Goal: Information Seeking & Learning: Understand process/instructions

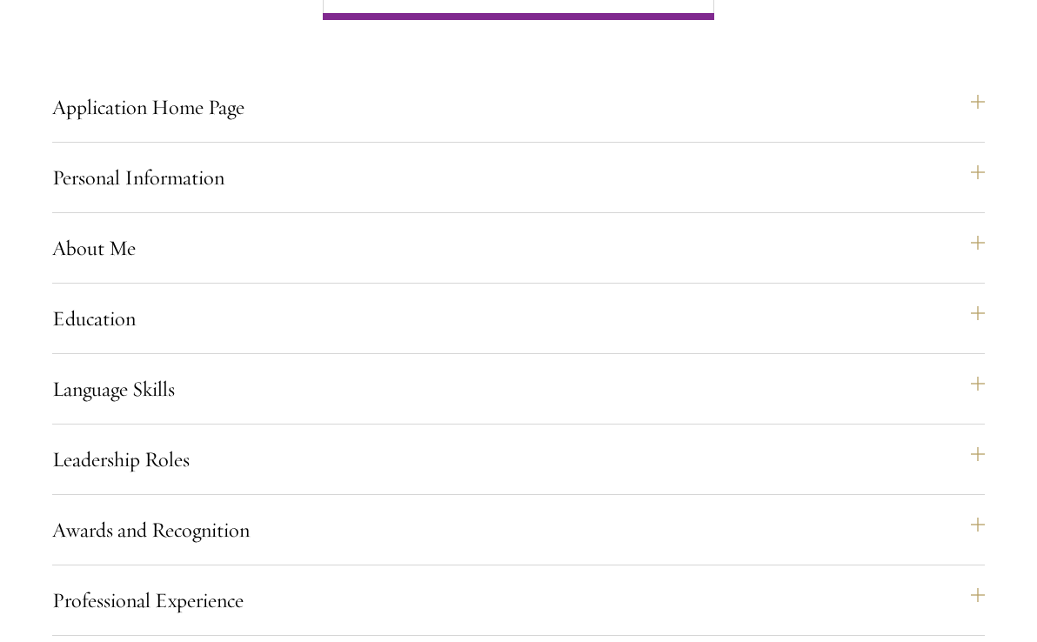
scroll to position [1440, 0]
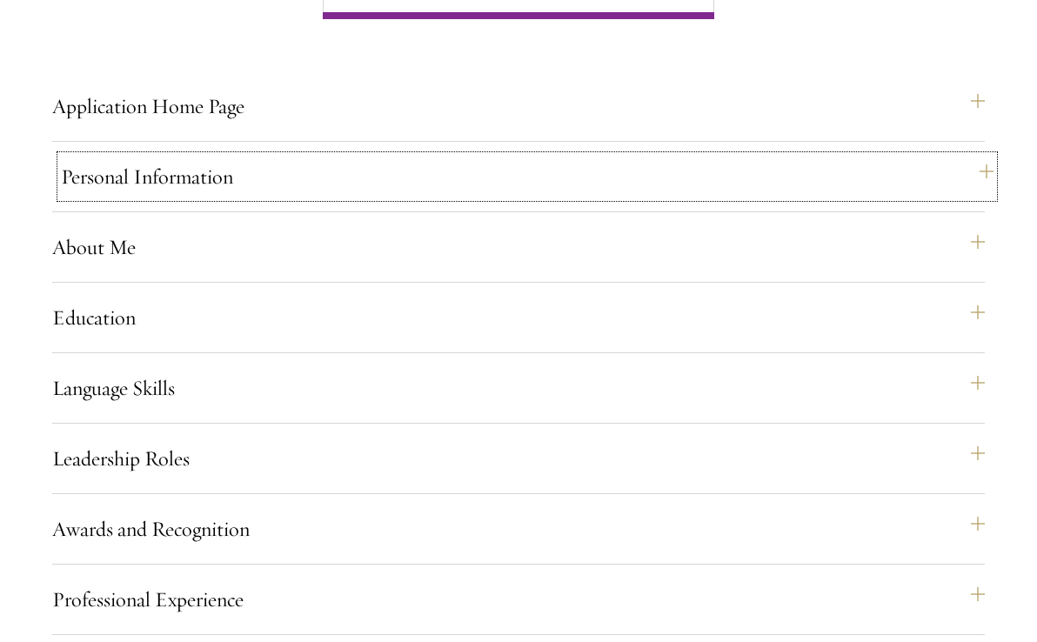
click at [453, 198] on button "Personal Information" at bounding box center [527, 177] width 933 height 42
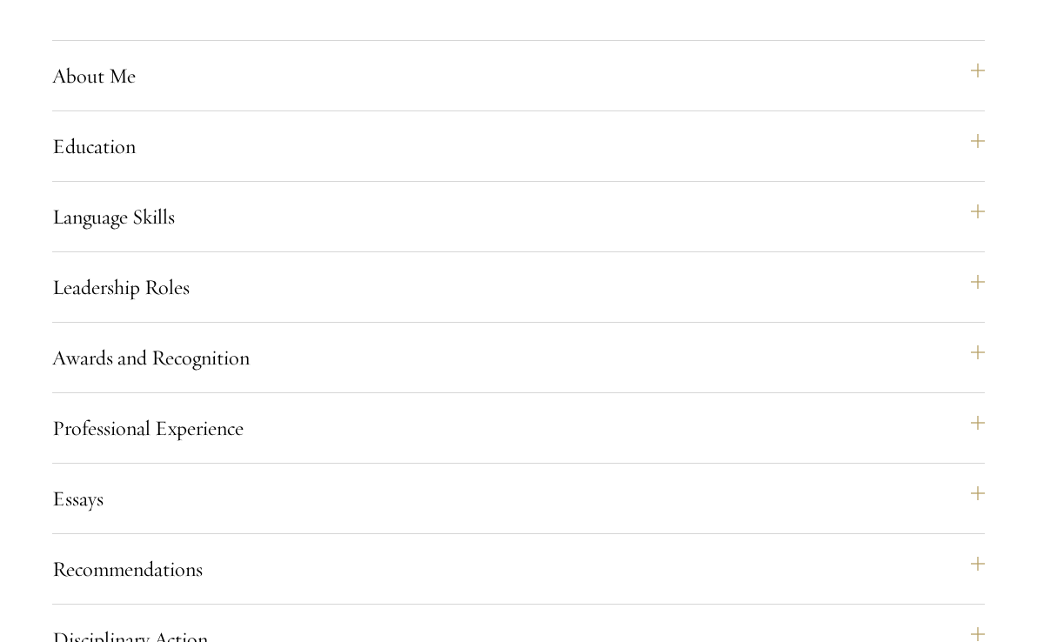
scroll to position [1953, 0]
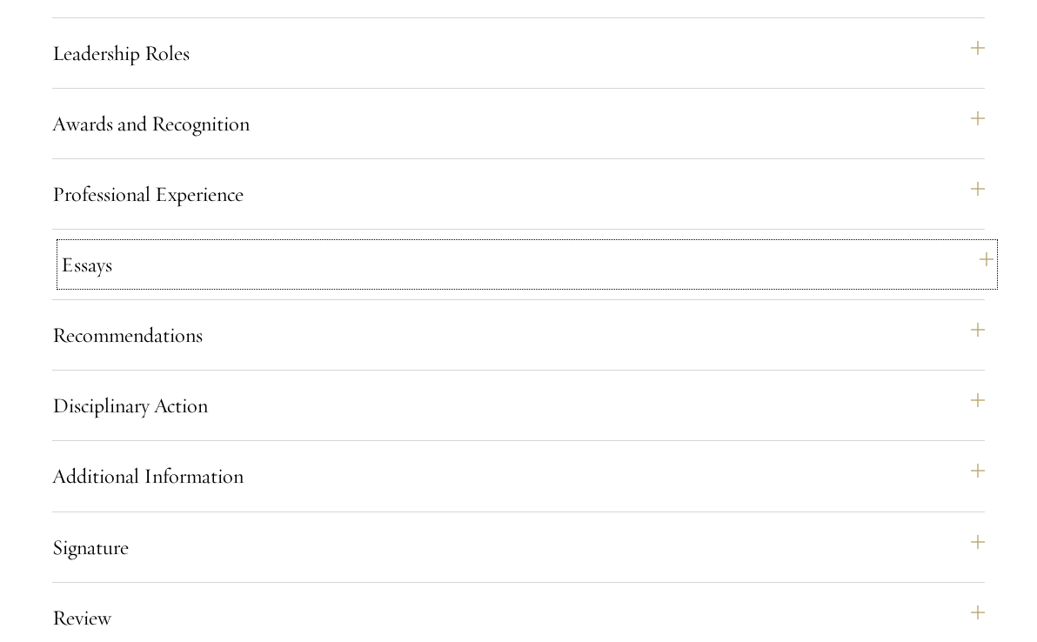
click at [285, 285] on button "Essays" at bounding box center [527, 265] width 933 height 42
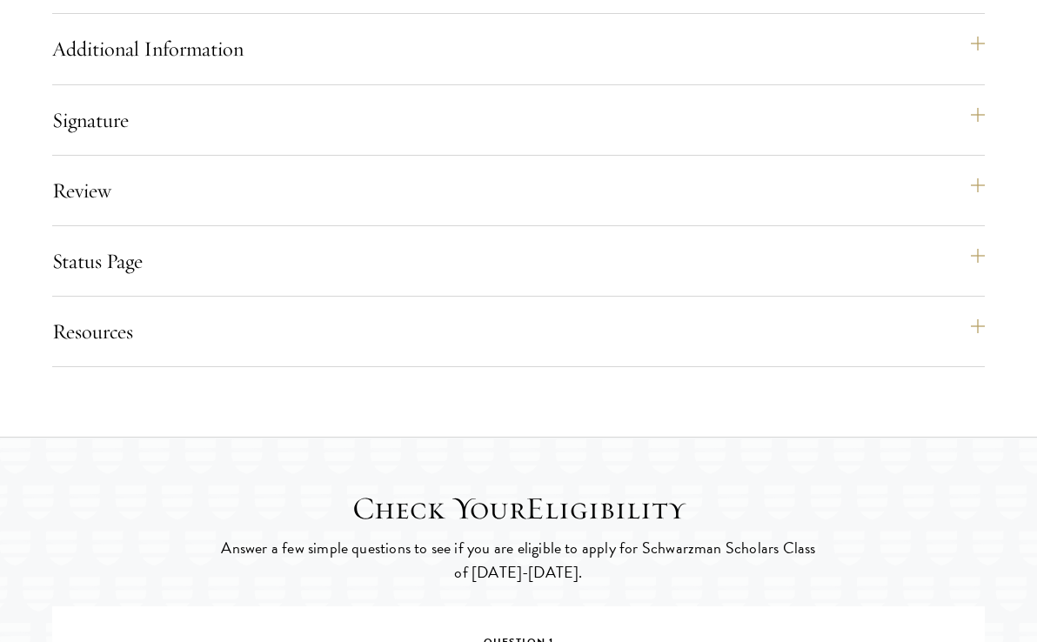
scroll to position [2725, 0]
click at [352, 69] on button "Additional Information" at bounding box center [527, 48] width 933 height 42
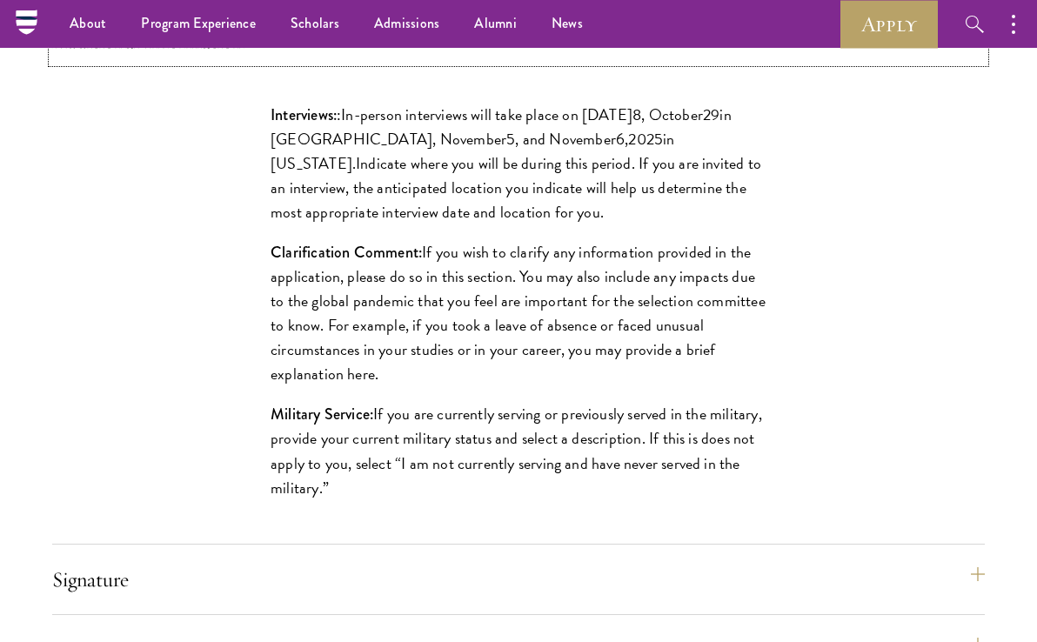
scroll to position [2273, 0]
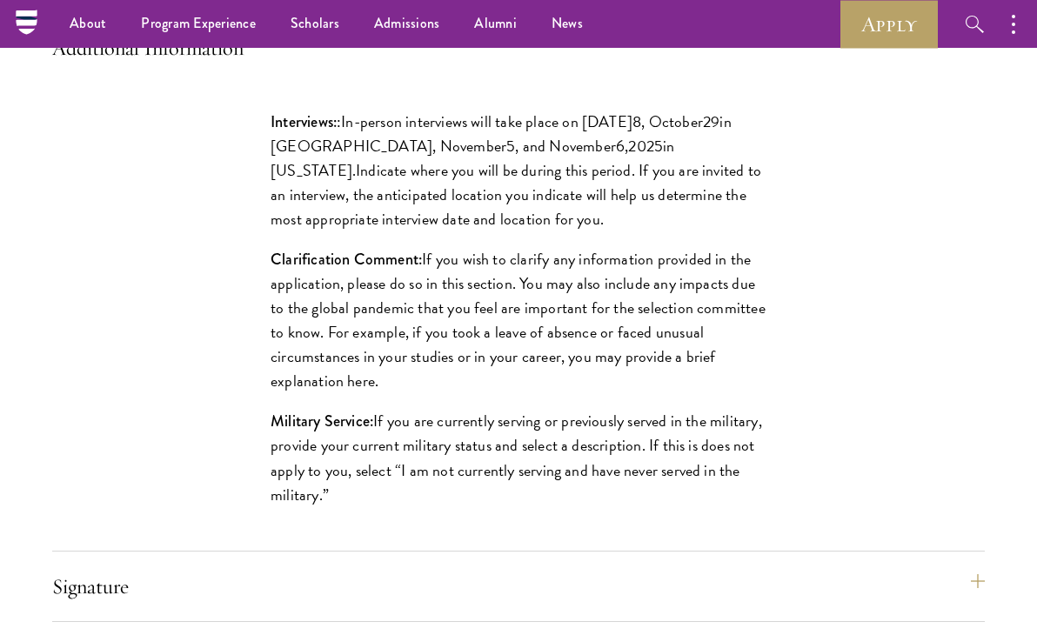
click at [298, 129] on div "Additional Information Interviews: : In-person interviews will take place on [D…" at bounding box center [518, 289] width 933 height 524
click at [270, 69] on button "Additional Information" at bounding box center [527, 48] width 933 height 42
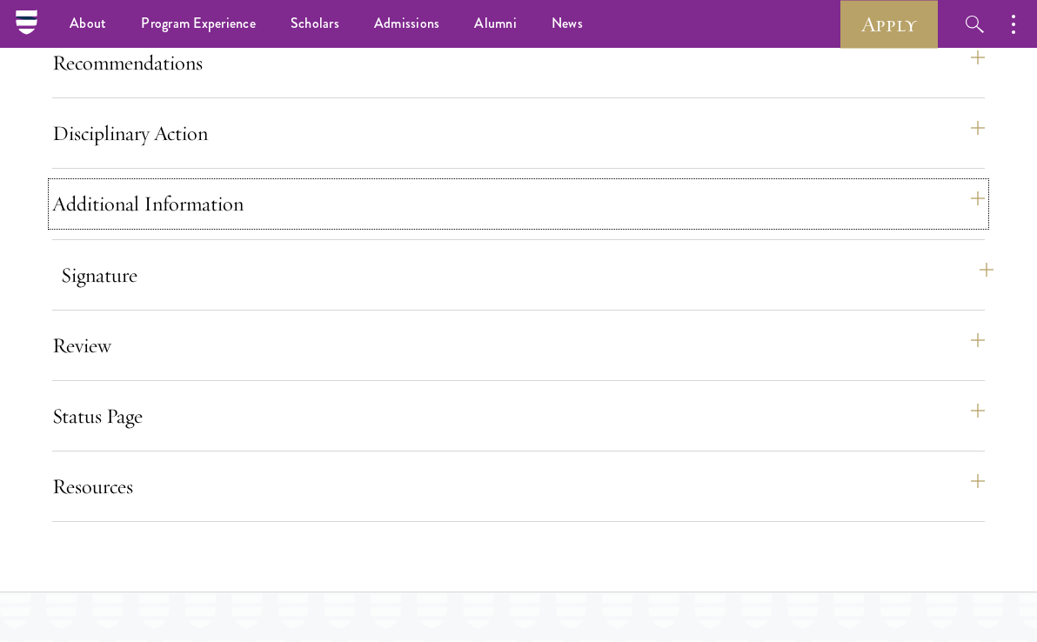
scroll to position [2117, 0]
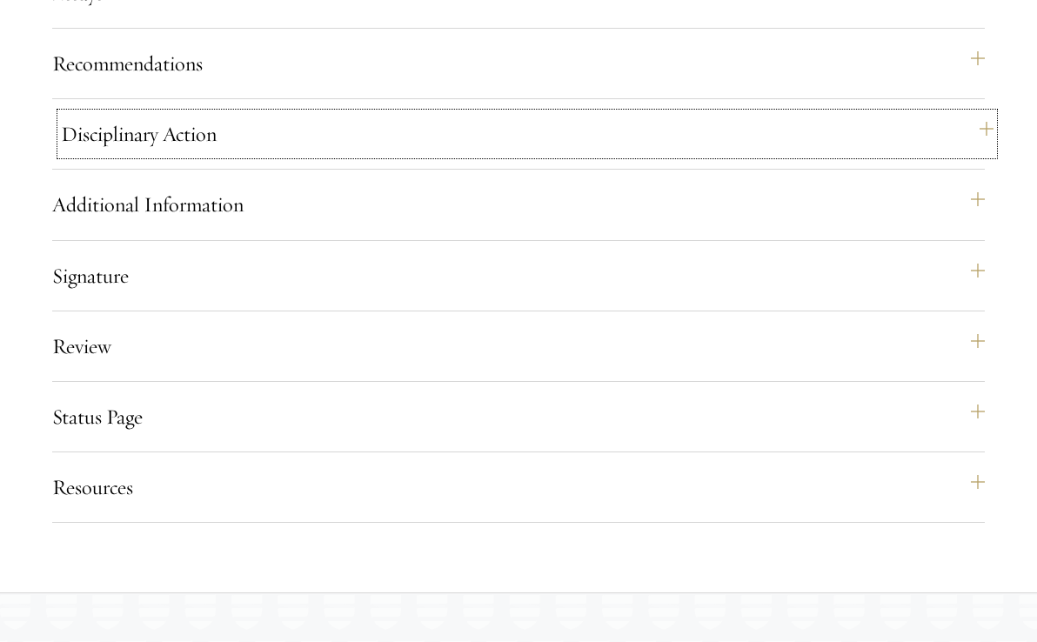
click at [256, 155] on button "Disciplinary Action" at bounding box center [527, 134] width 933 height 42
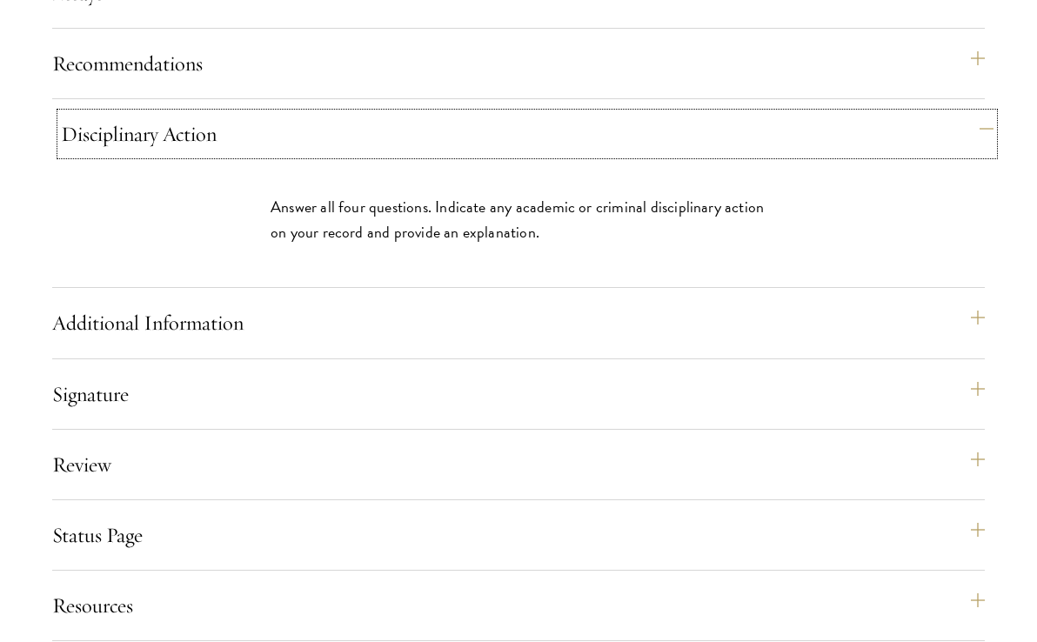
click at [256, 155] on button "Disciplinary Action" at bounding box center [527, 134] width 933 height 42
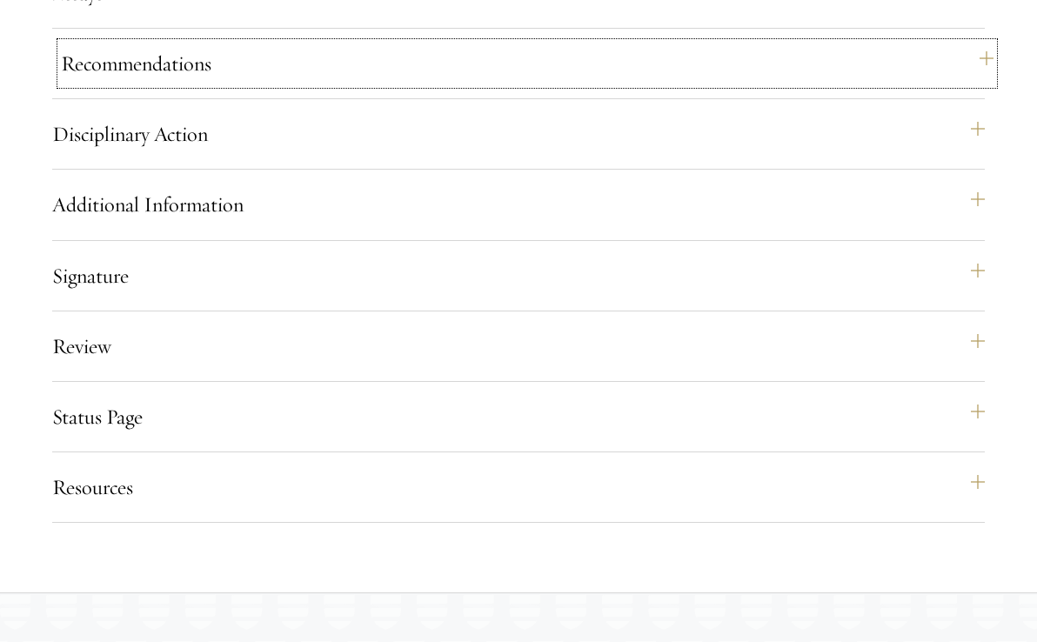
click at [225, 84] on button "Recommendations" at bounding box center [527, 64] width 933 height 42
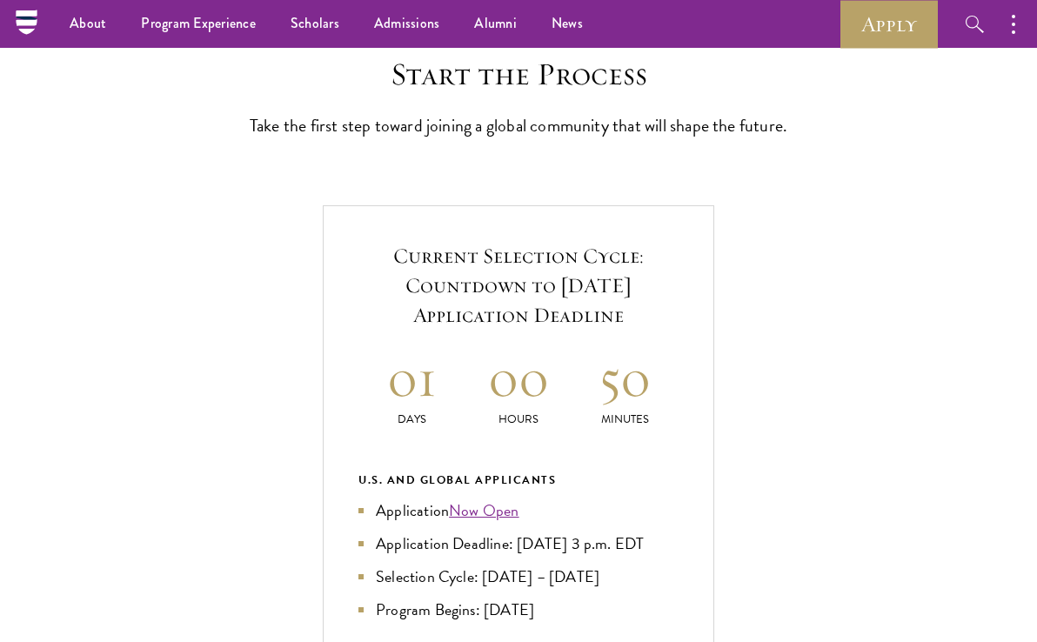
scroll to position [0, 0]
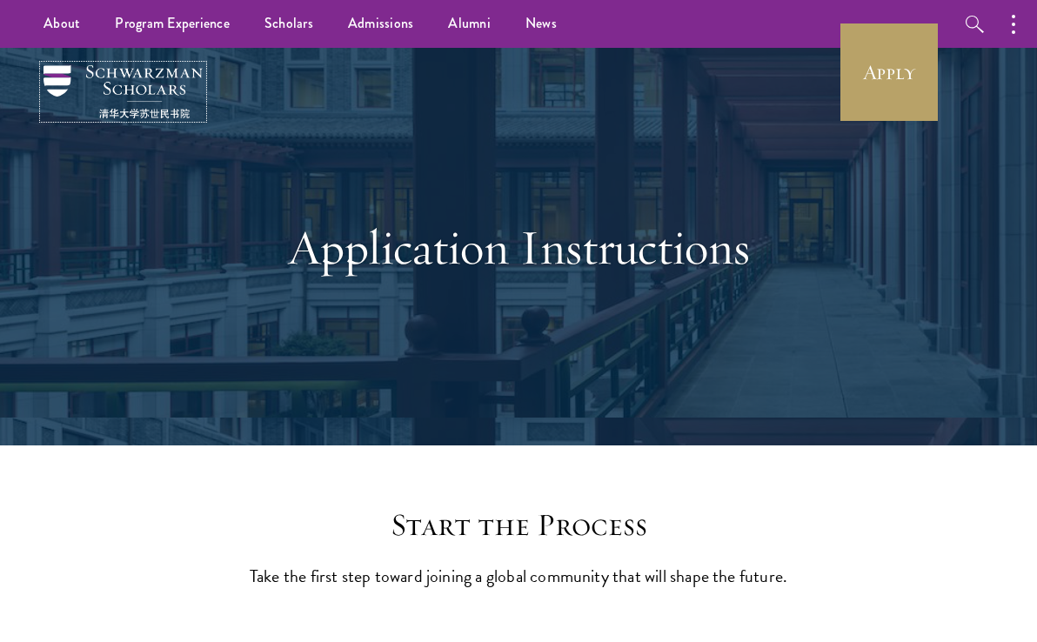
click at [147, 72] on img at bounding box center [123, 91] width 159 height 53
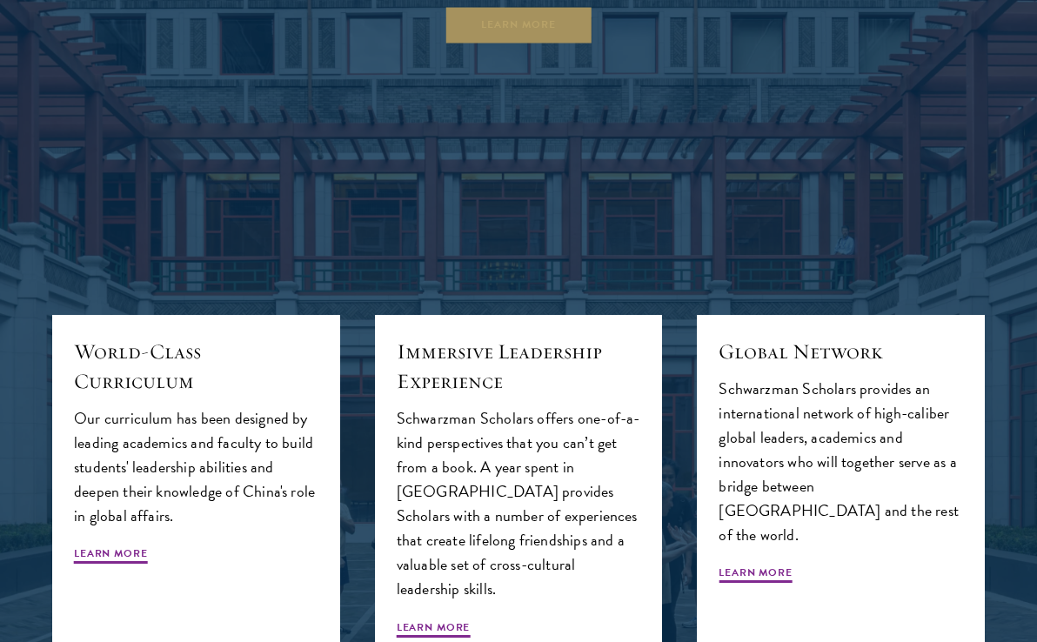
scroll to position [1590, 0]
